Goal: Find specific page/section: Find specific page/section

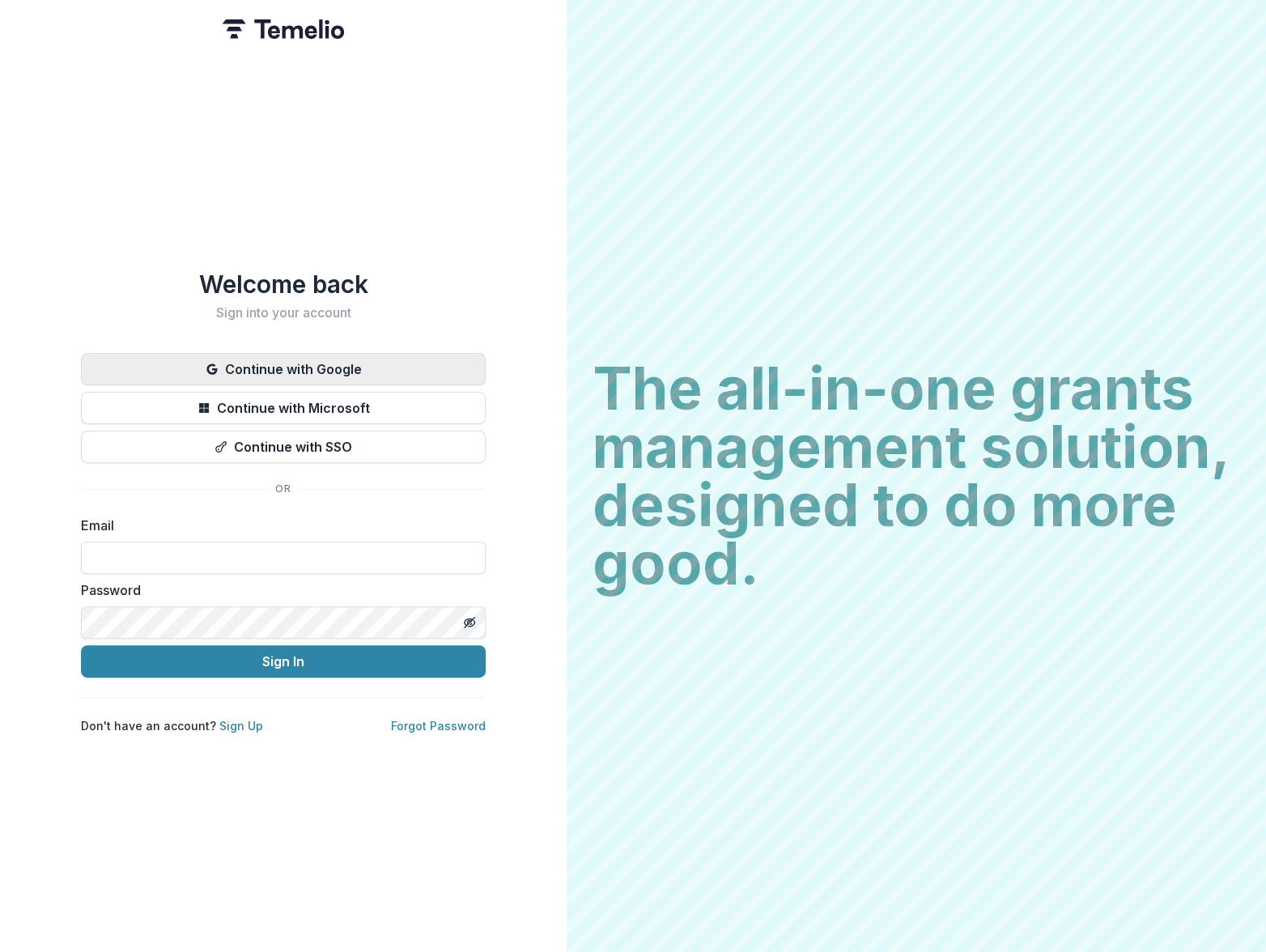
click at [303, 363] on button "Continue with Google" at bounding box center [284, 369] width 405 height 33
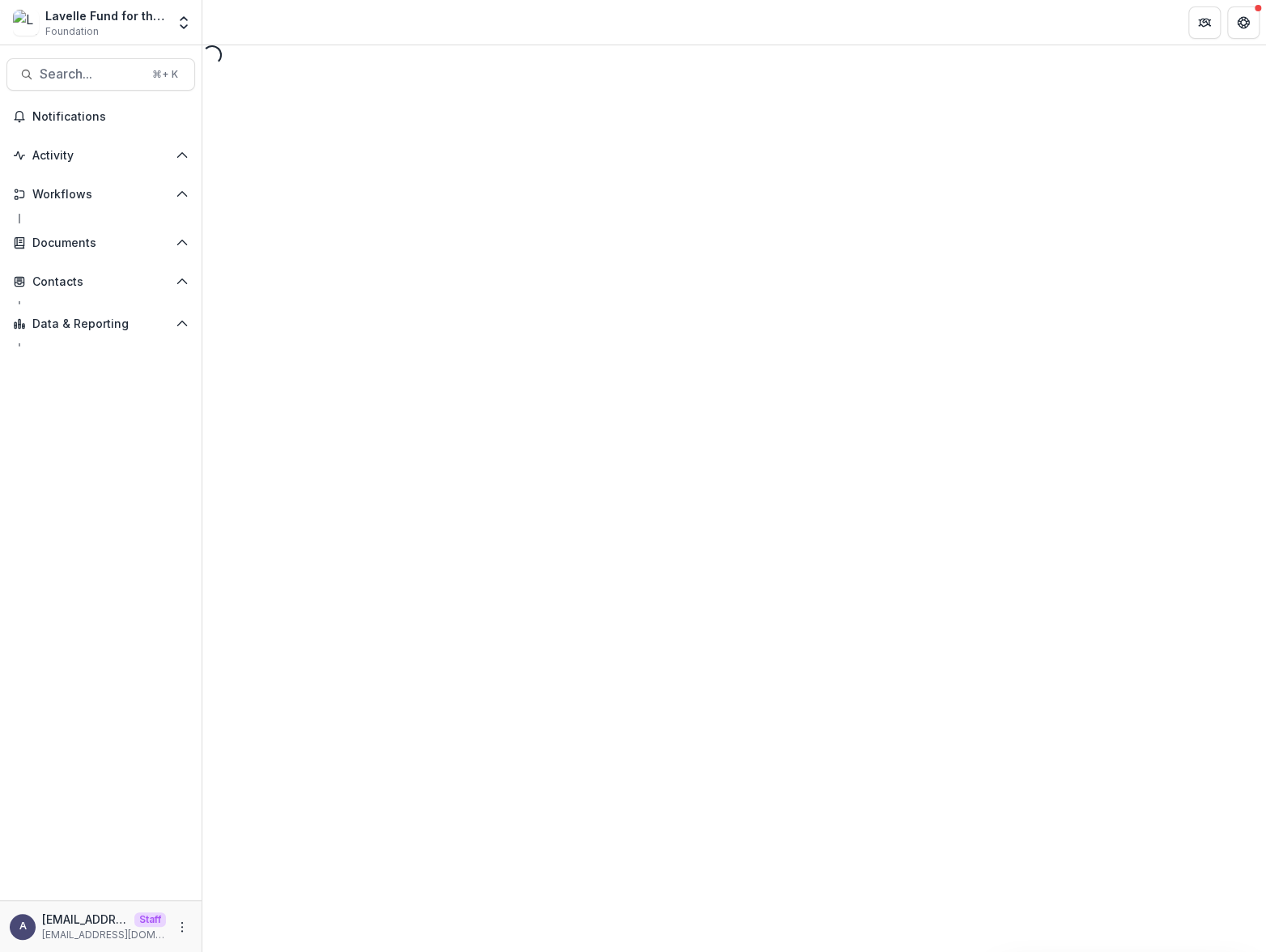
select select "********"
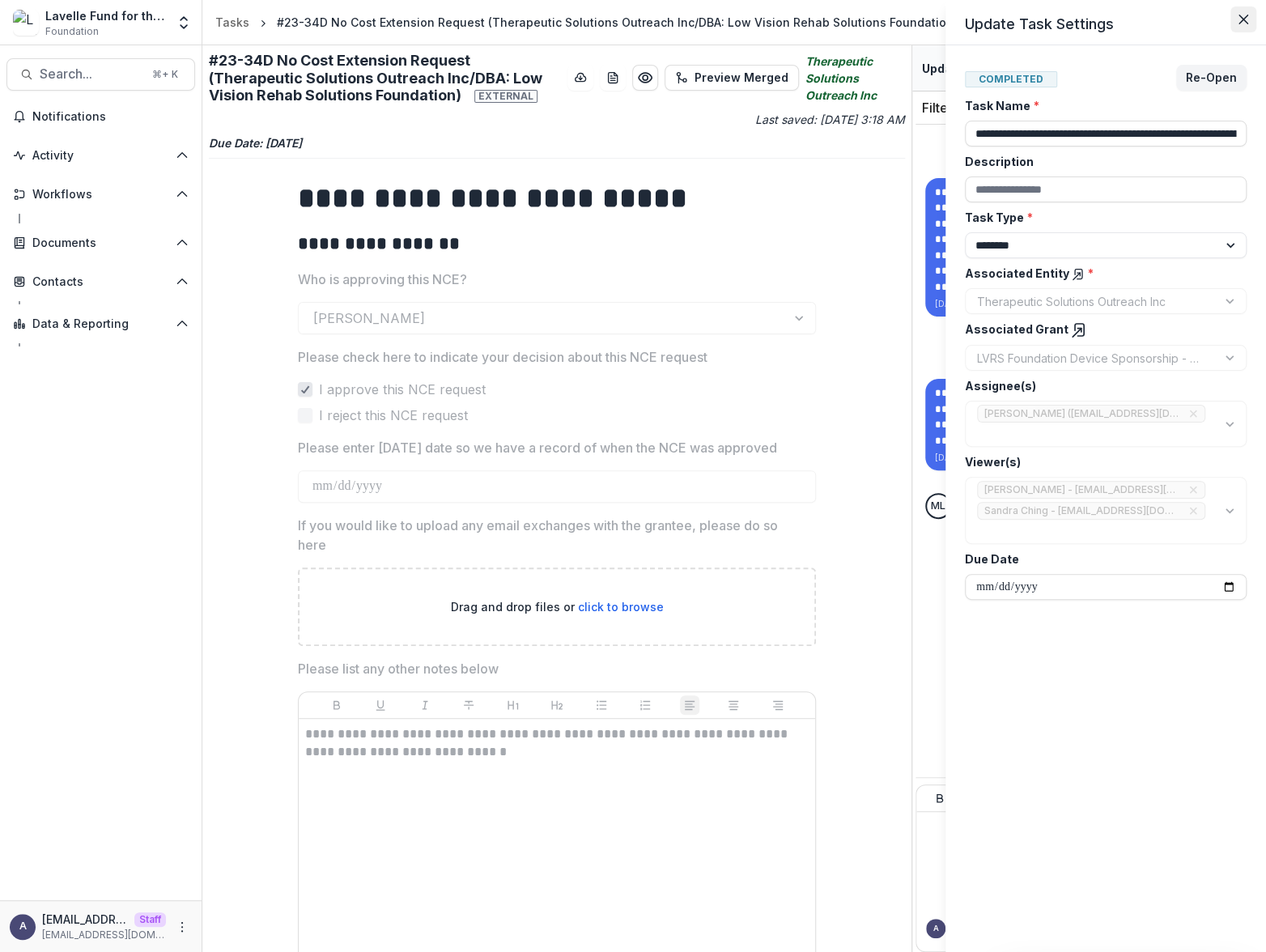
click at [1247, 20] on icon "Close" at bounding box center [1243, 19] width 10 height 10
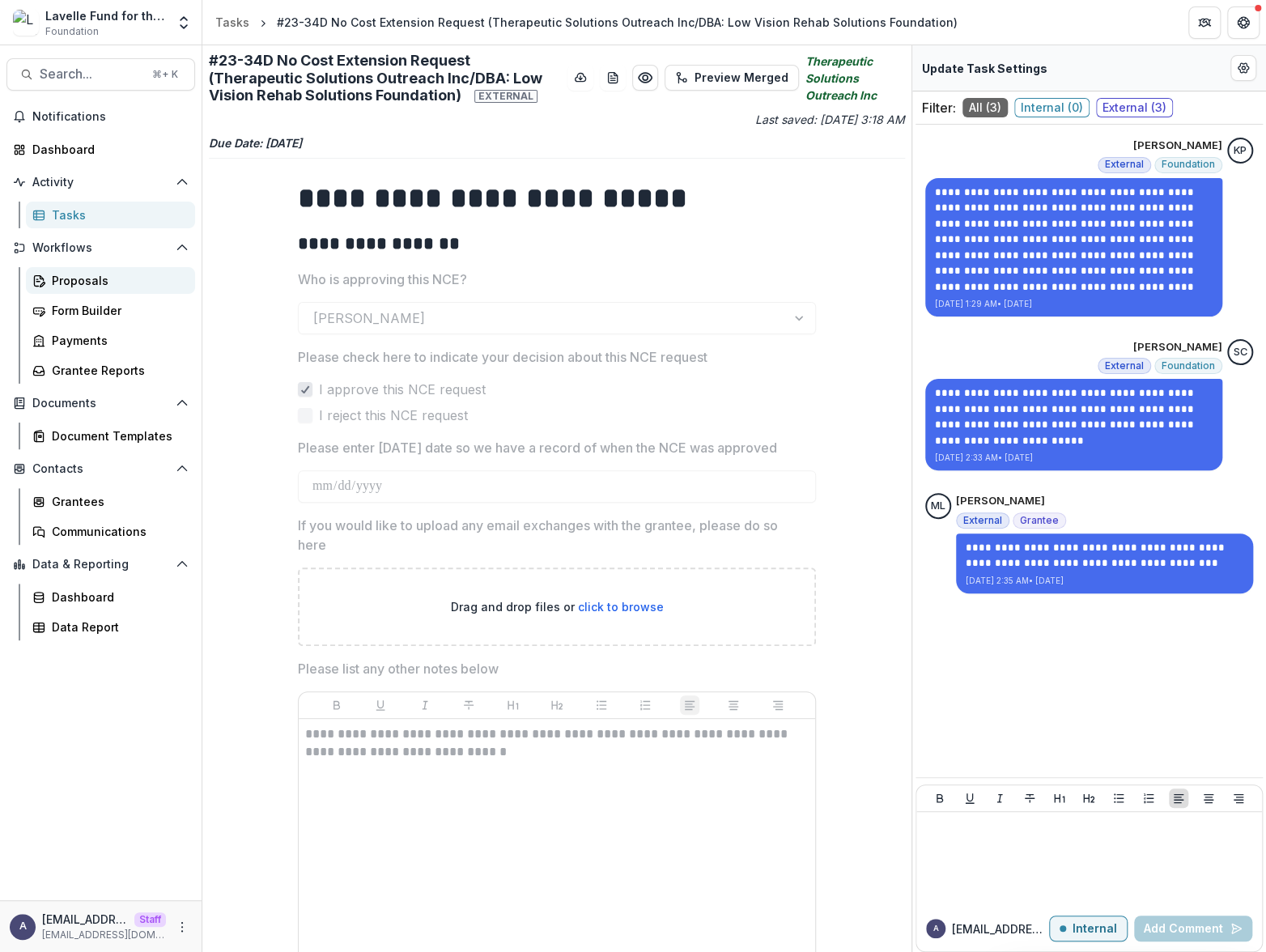
click at [111, 274] on div "Proposals" at bounding box center [117, 280] width 130 height 17
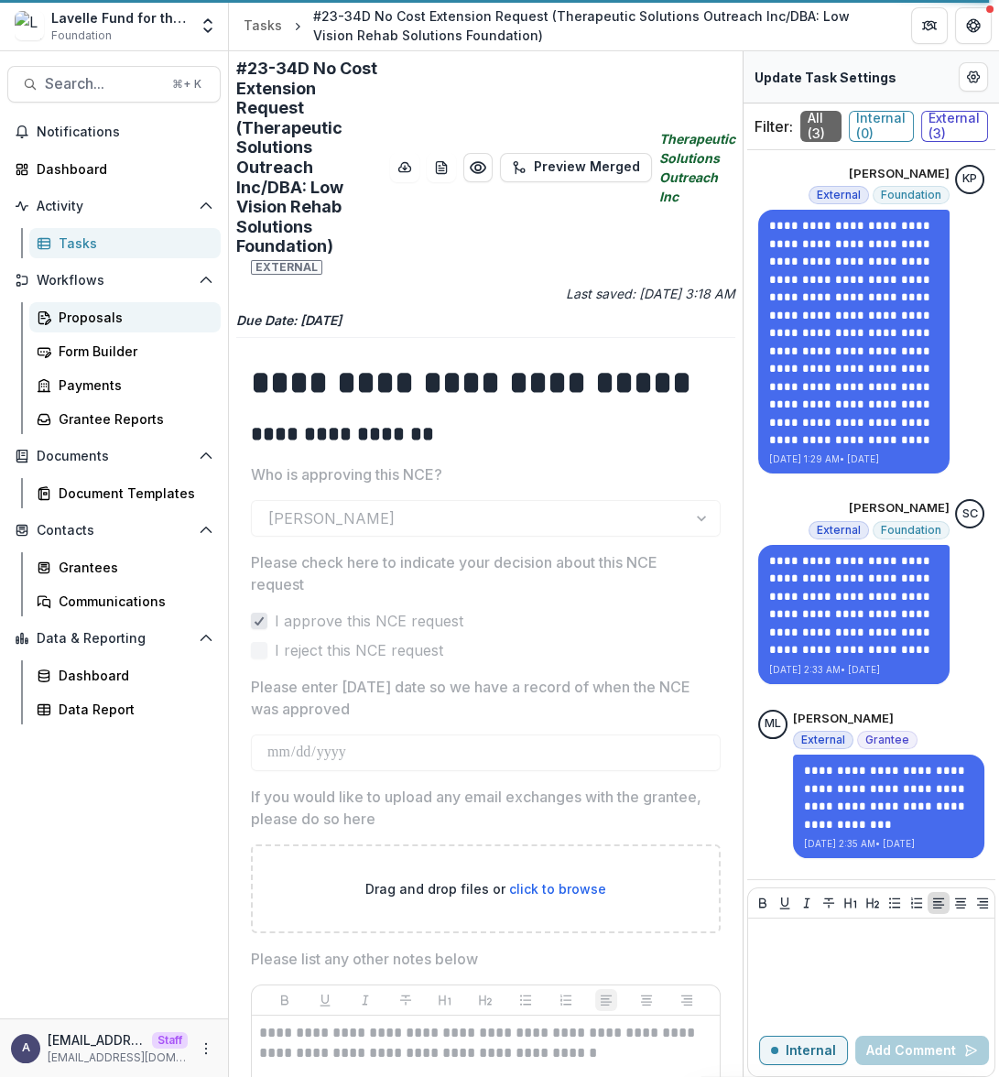
click at [104, 314] on div "Proposals" at bounding box center [132, 317] width 147 height 19
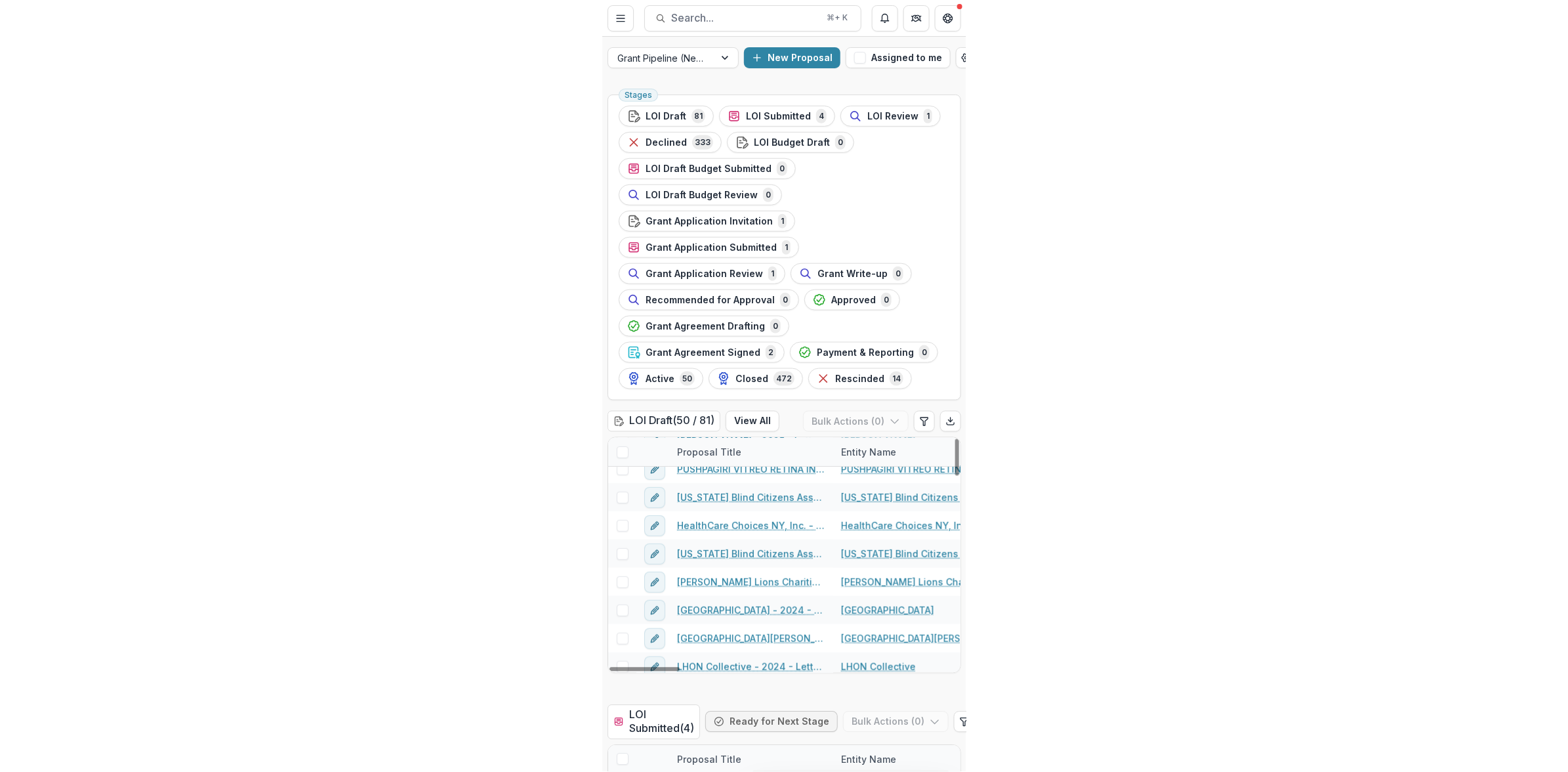
scroll to position [70, 0]
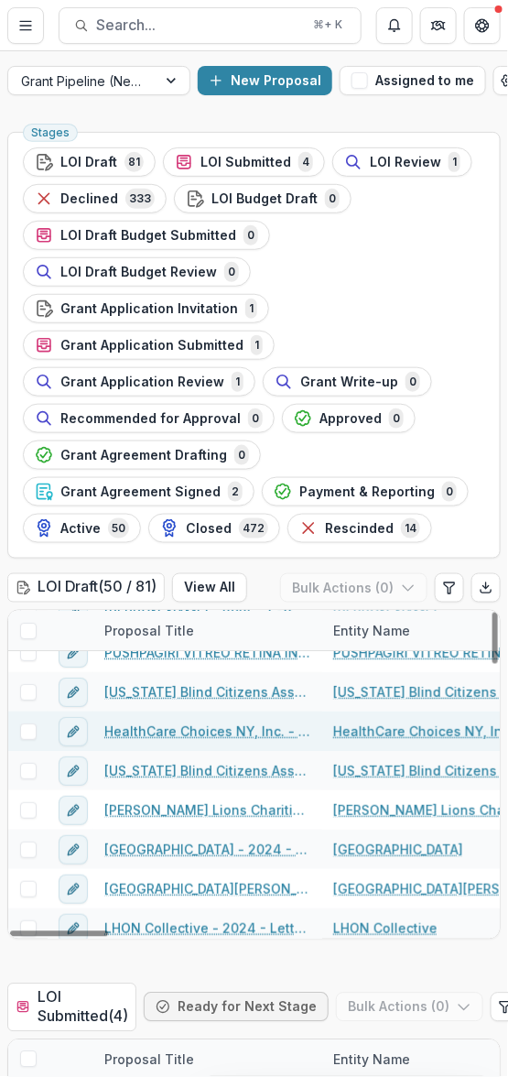
click at [141, 730] on link "HealthCare Choices NY, Inc. - 2025 - Letter of Inquiry Template" at bounding box center [207, 730] width 207 height 19
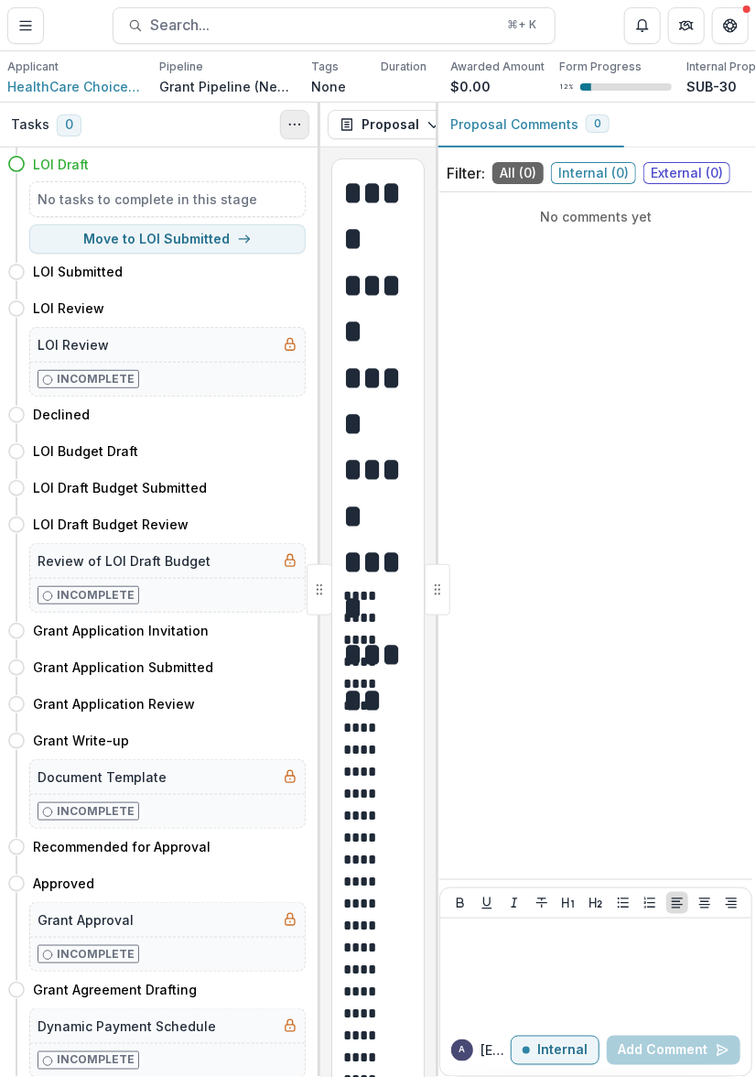
click at [296, 123] on icon "Toggle View Cancelled Tasks" at bounding box center [294, 124] width 15 height 15
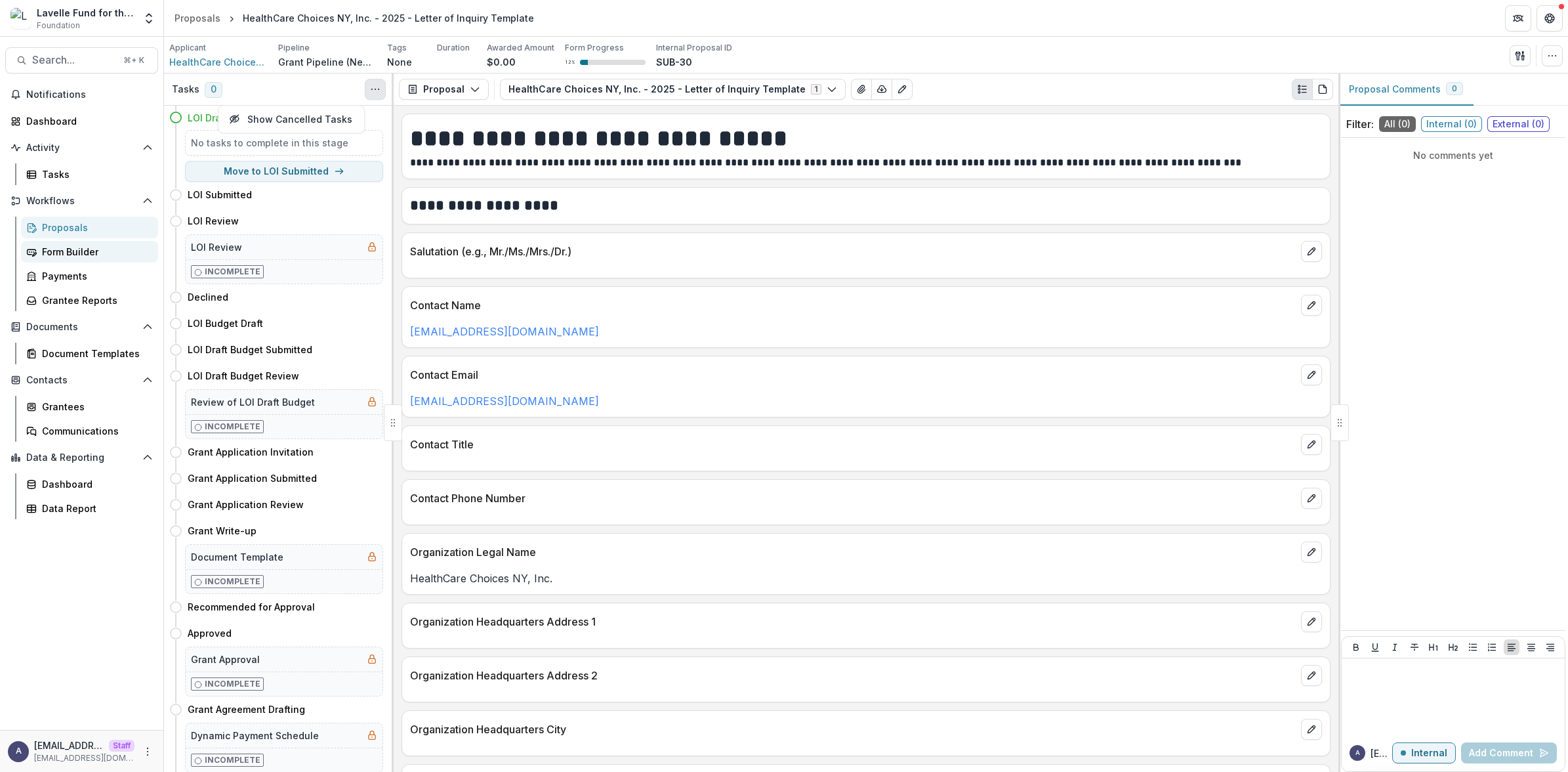
click at [66, 253] on div "Form Builder" at bounding box center [95, 251] width 105 height 14
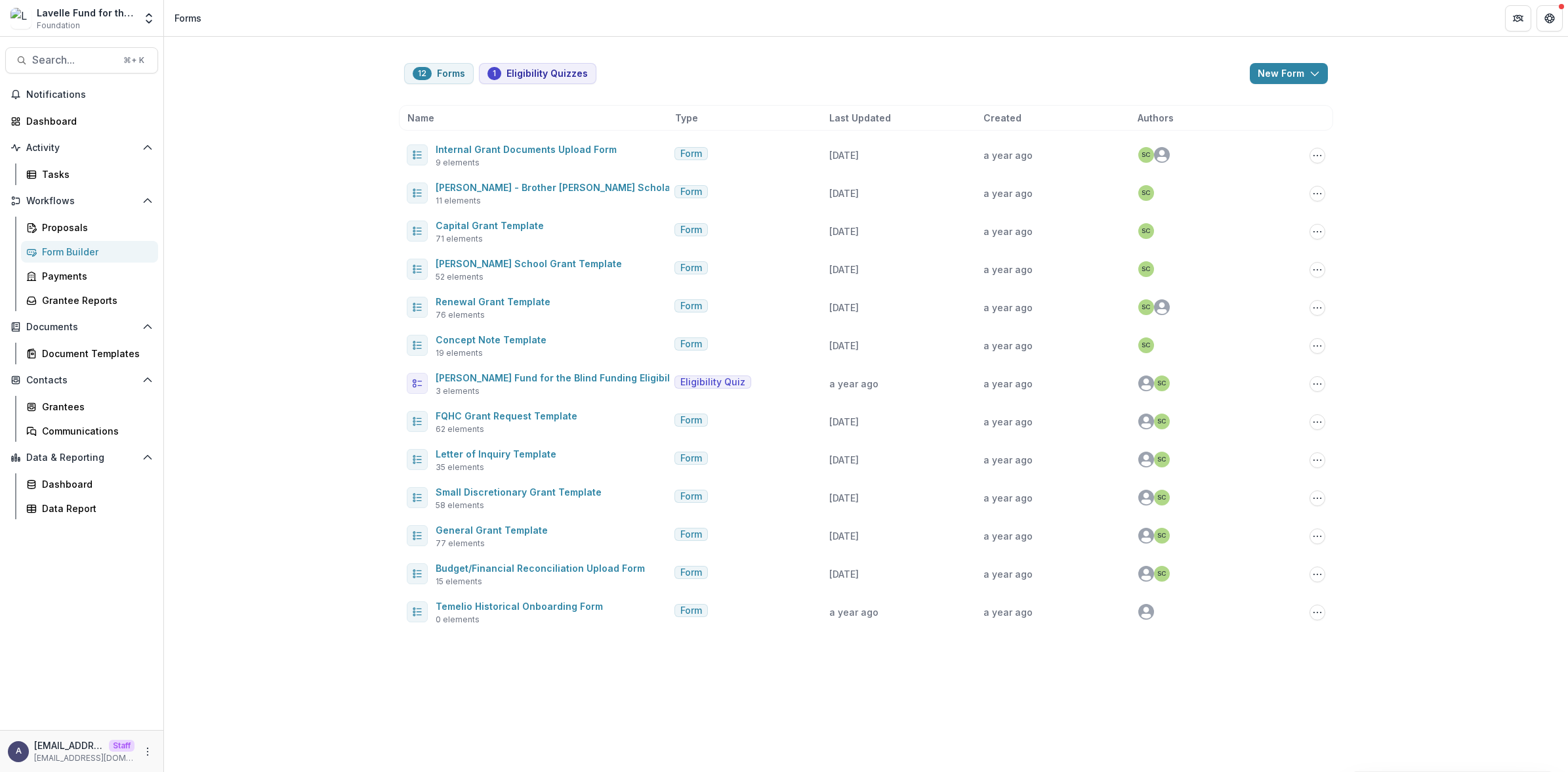
click at [715, 263] on div "12 Forms 1 Eligibility Quizzes New Form New Eligibility Quiz New Form Name Type…" at bounding box center [866, 404] width 1404 height 735
click at [1567, 358] on div "12 Forms 1 Eligibility Quizzes New Form New Eligibility Quiz New Form Name Type…" at bounding box center [866, 404] width 1404 height 735
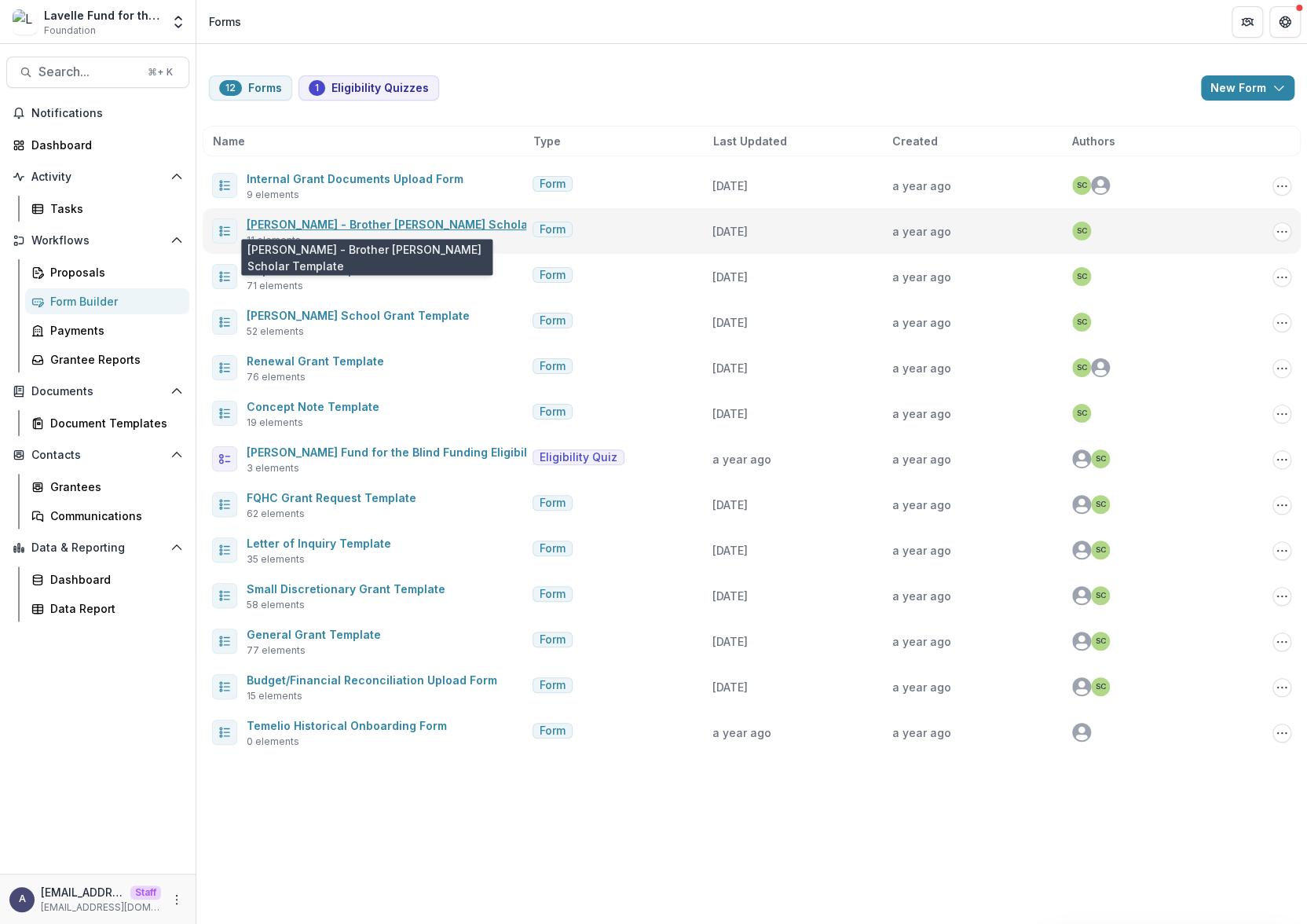
click at [353, 220] on link "[PERSON_NAME] - Brother [PERSON_NAME] Scholar Template" at bounding box center [416, 225] width 341 height 14
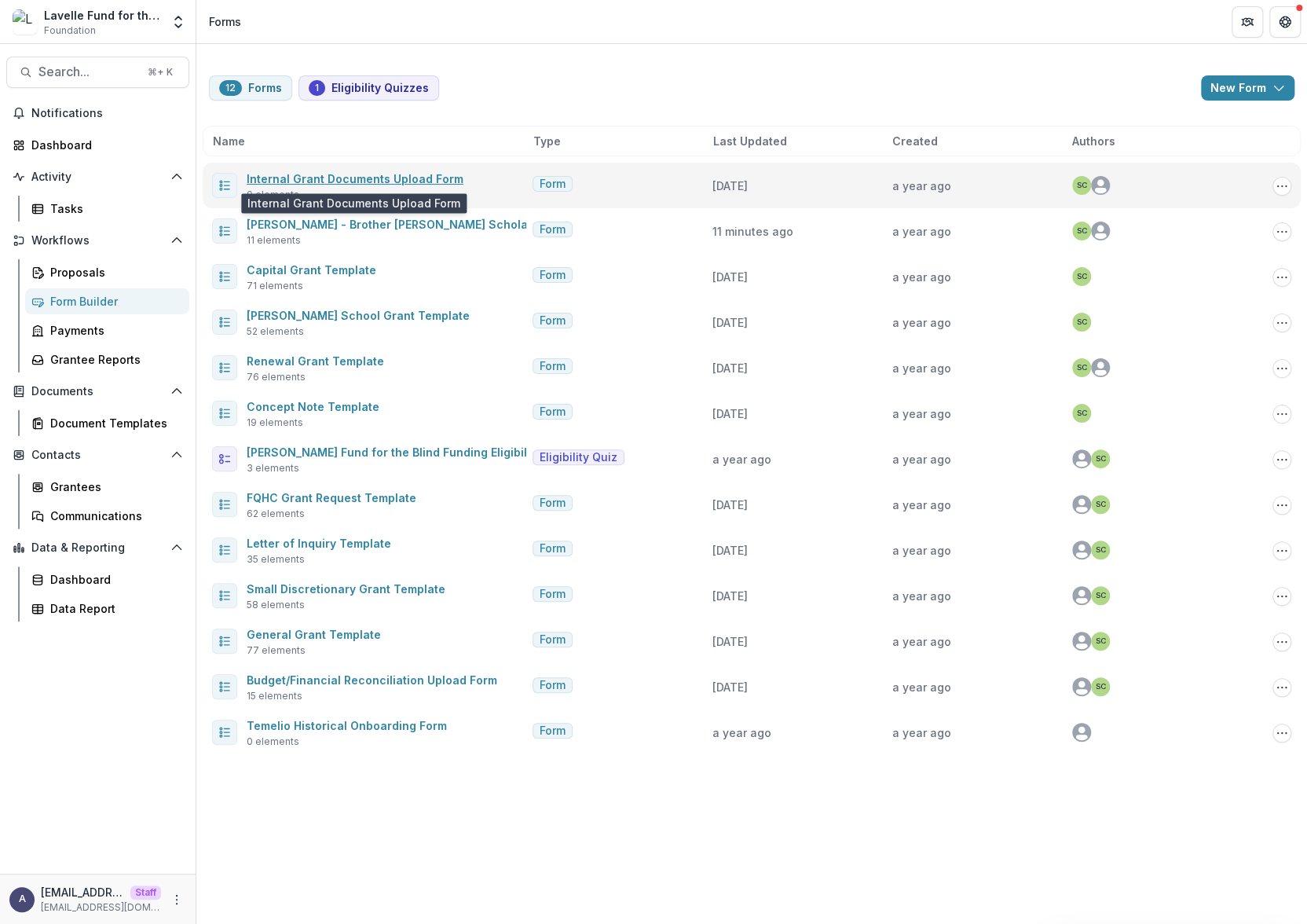
click at [394, 172] on link "Internal Grant Documents Upload Form" at bounding box center [354, 178] width 217 height 14
